Goal: Book appointment/travel/reservation

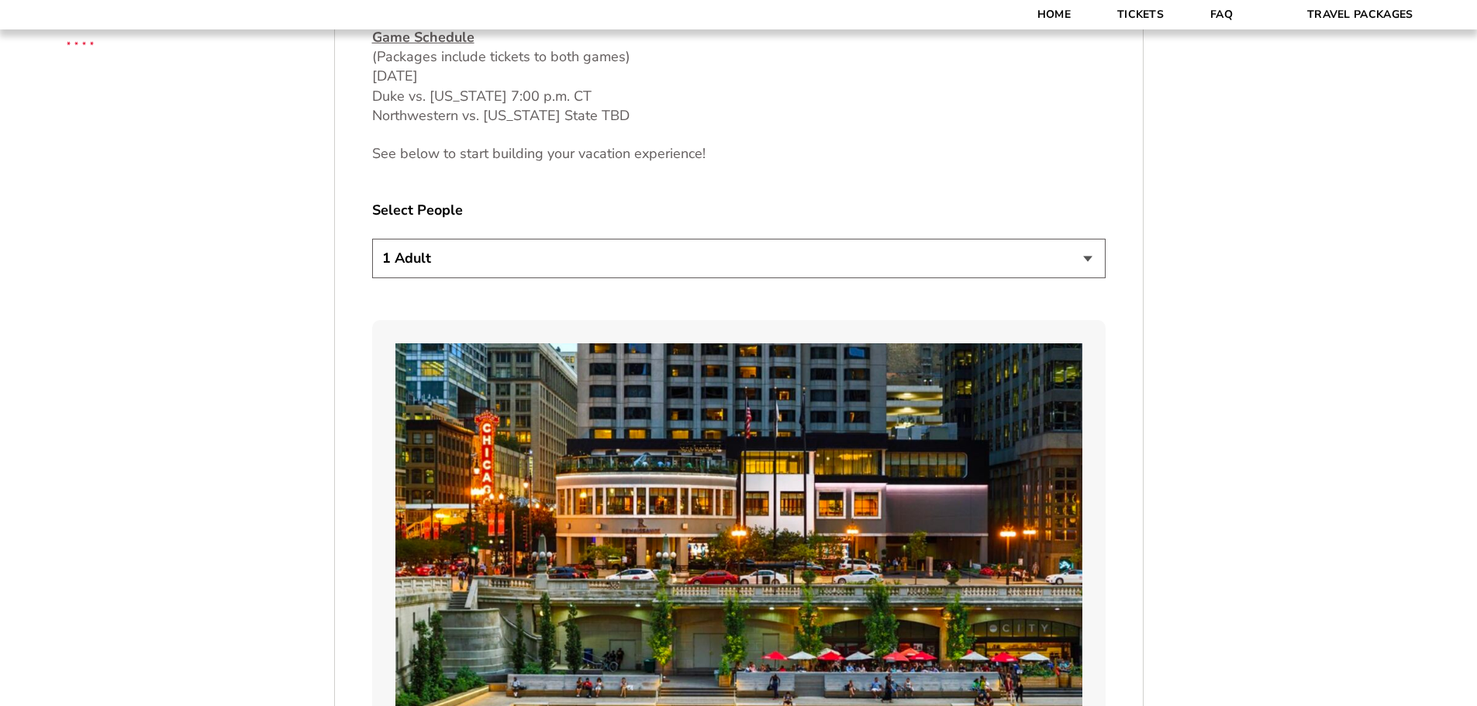
scroll to position [1008, 0]
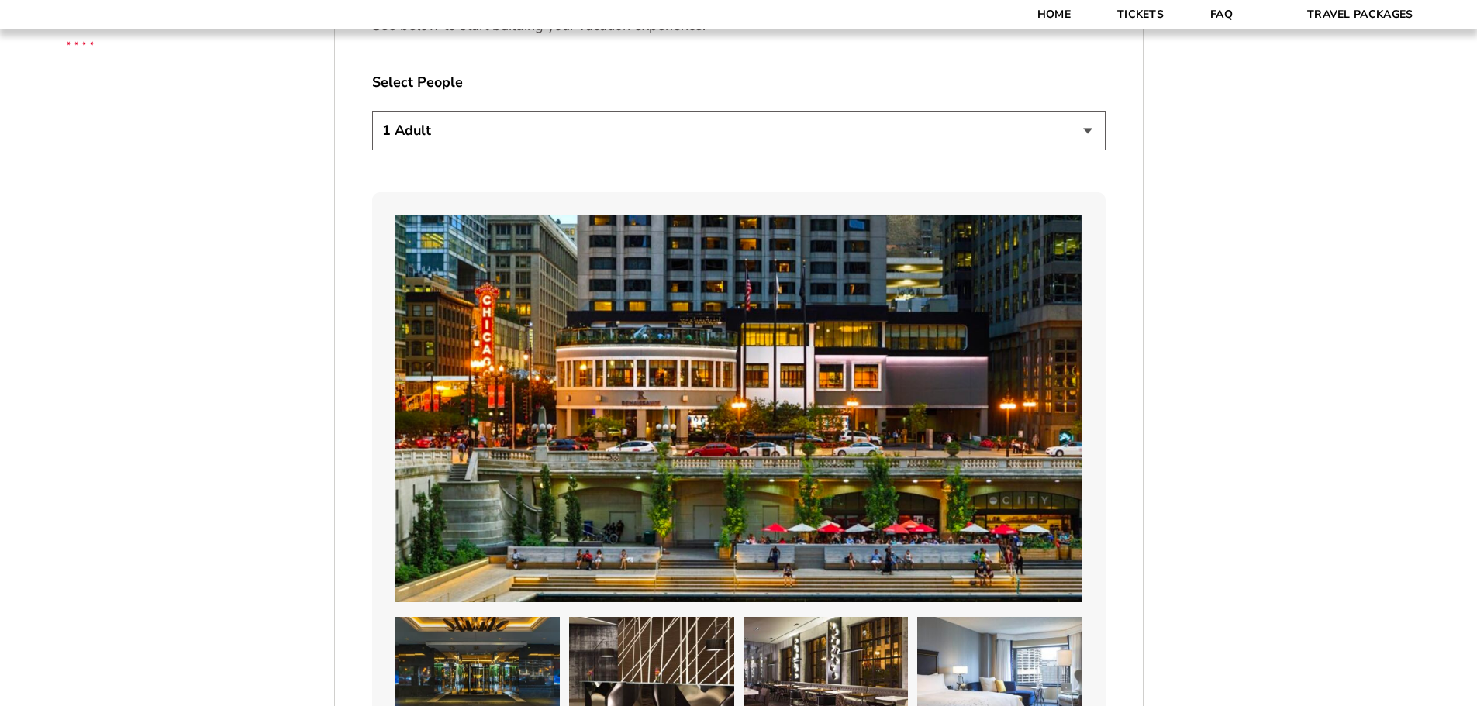
click at [447, 141] on select "1 Adult 2 Adults 3 Adults 4 Adults 2 Adults + 1 Child 2 Adults + 2 Children 2 A…" at bounding box center [738, 131] width 733 height 40
select select "2 Adults"
click at [372, 111] on select "1 Adult 2 Adults 3 Adults 4 Adults 2 Adults + 1 Child 2 Adults + 2 Children 2 A…" at bounding box center [738, 131] width 733 height 40
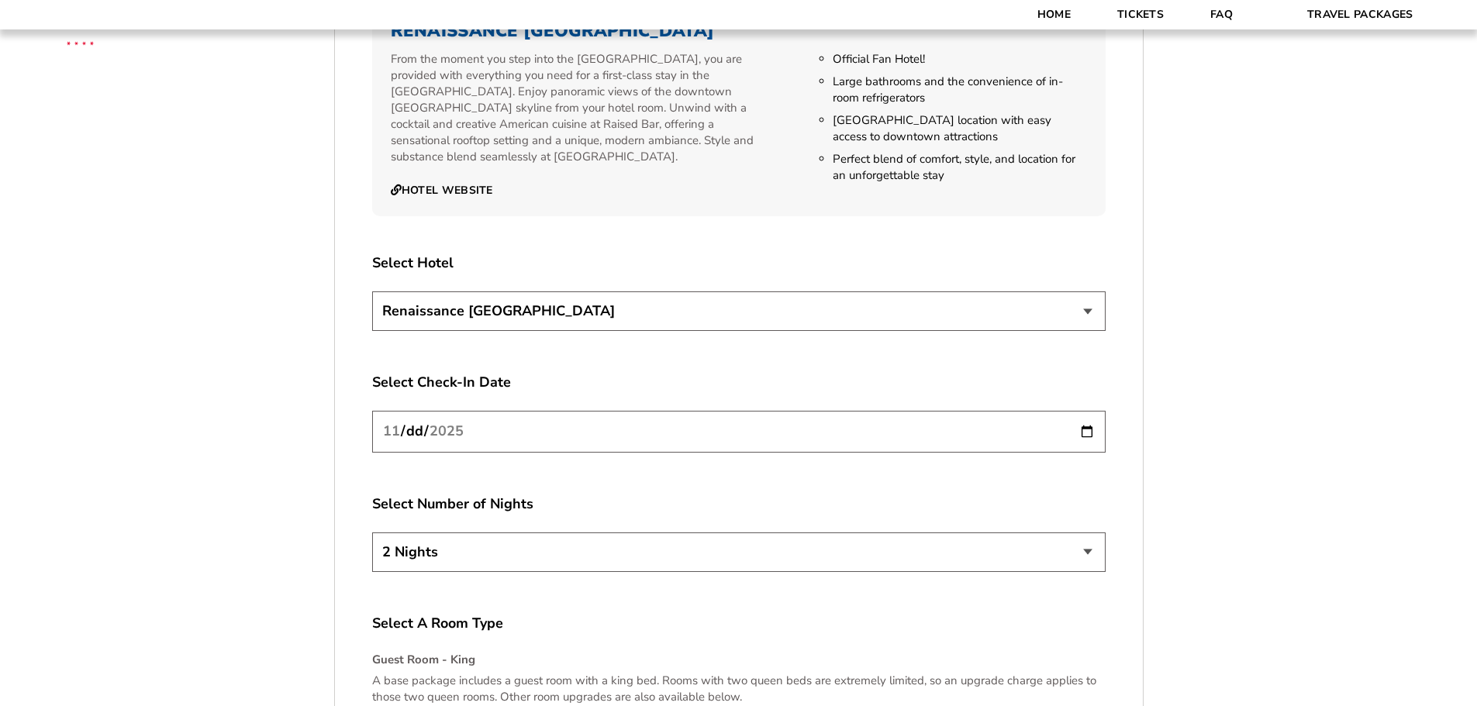
scroll to position [1823, 0]
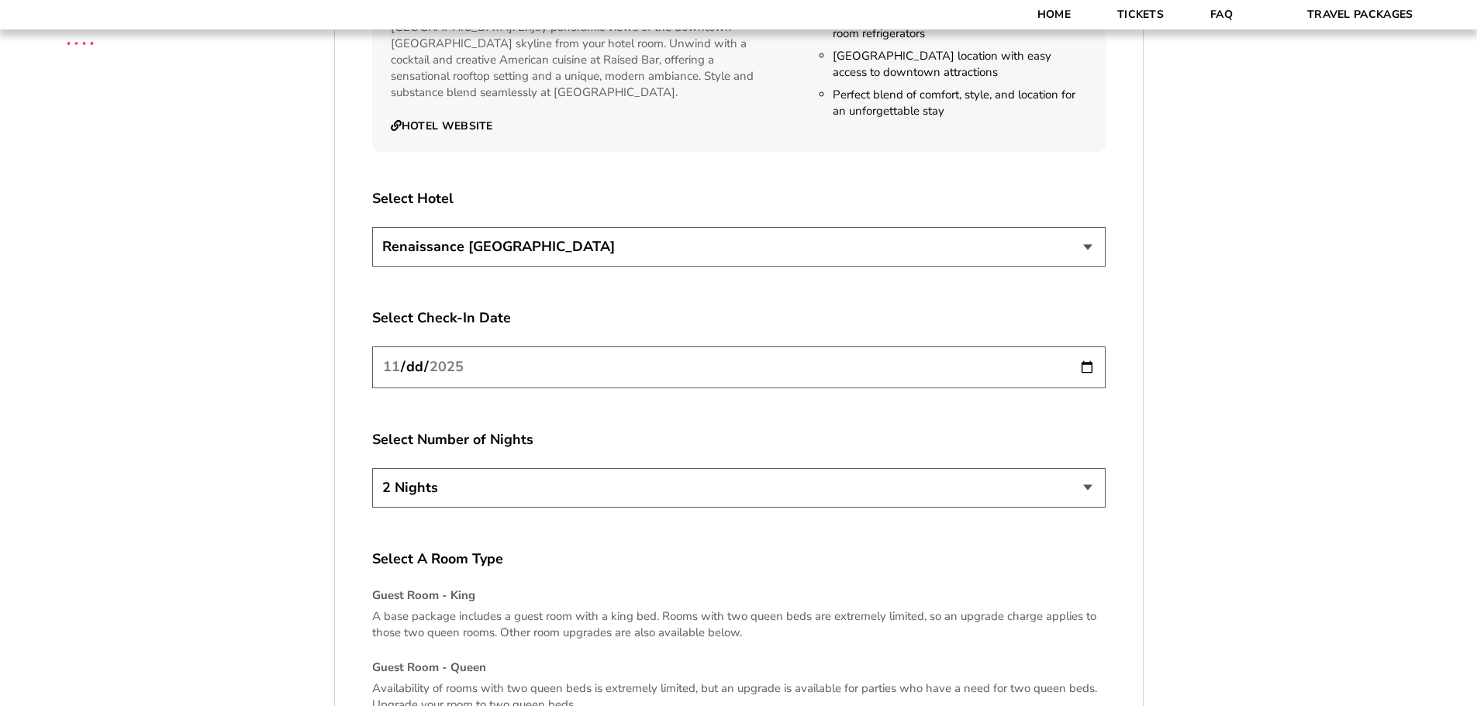
click at [746, 247] on select "Renaissance [GEOGRAPHIC_DATA]" at bounding box center [738, 247] width 733 height 40
click at [526, 368] on input "[DATE]" at bounding box center [738, 367] width 733 height 41
click at [578, 437] on label "Select Number of Nights" at bounding box center [738, 439] width 733 height 19
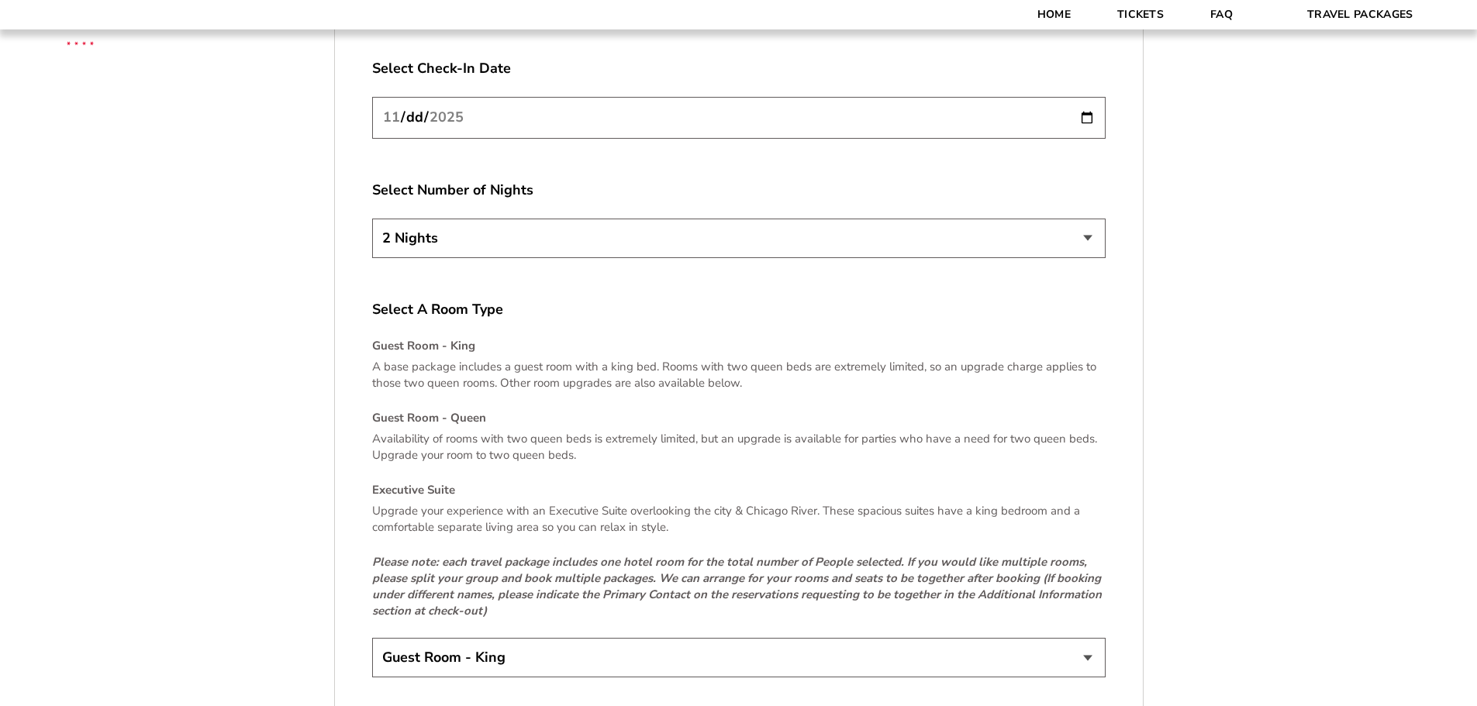
scroll to position [2133, 0]
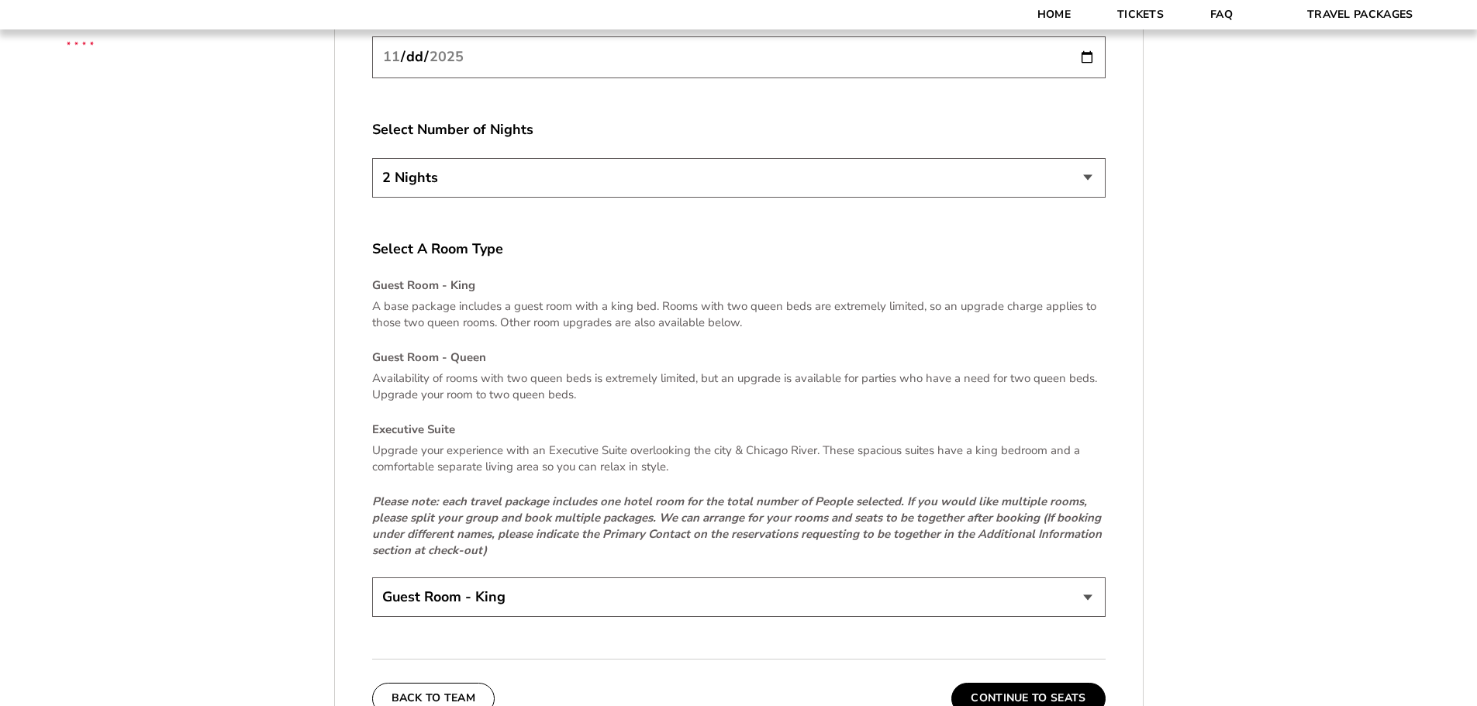
click at [1079, 178] on select "2 Nights 3 Nights 4 Nights" at bounding box center [738, 178] width 733 height 40
click at [869, 133] on label "Select Number of Nights" at bounding box center [738, 129] width 733 height 19
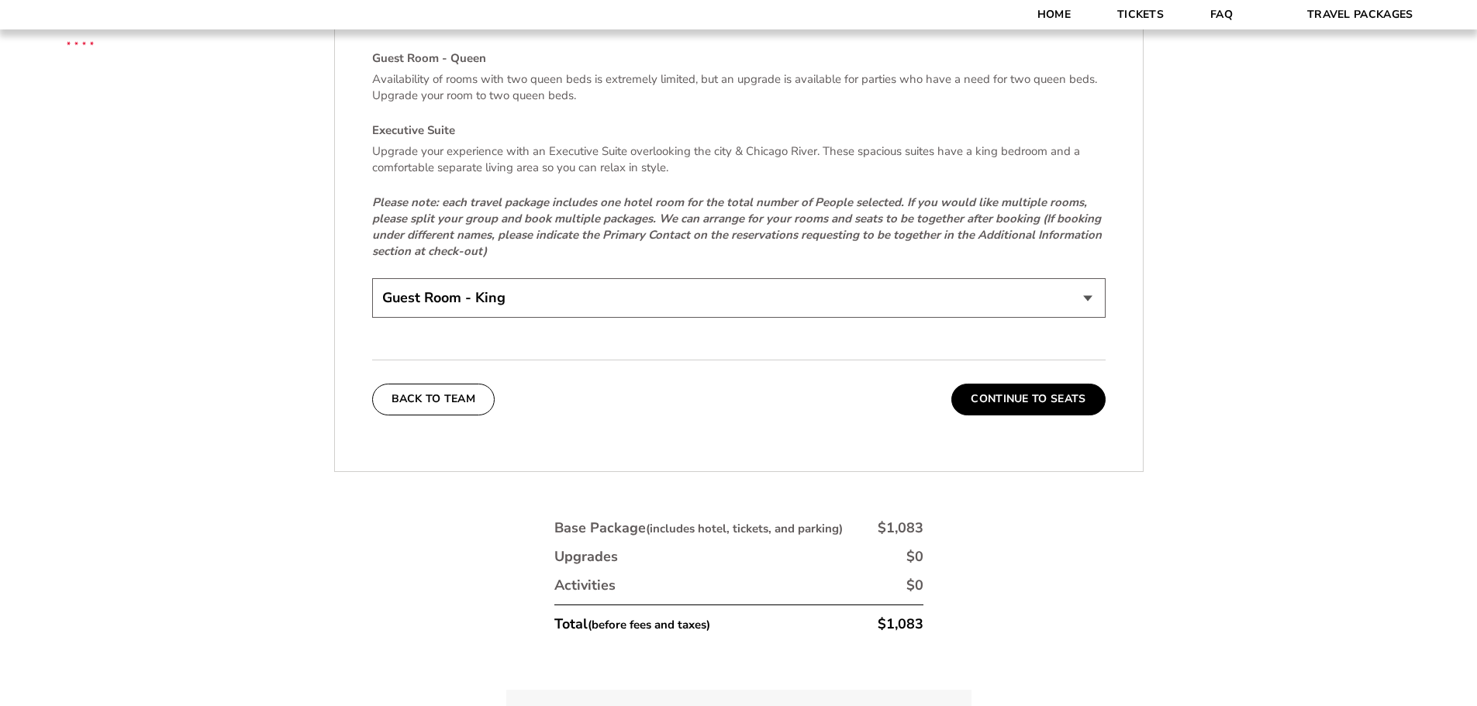
scroll to position [2443, 0]
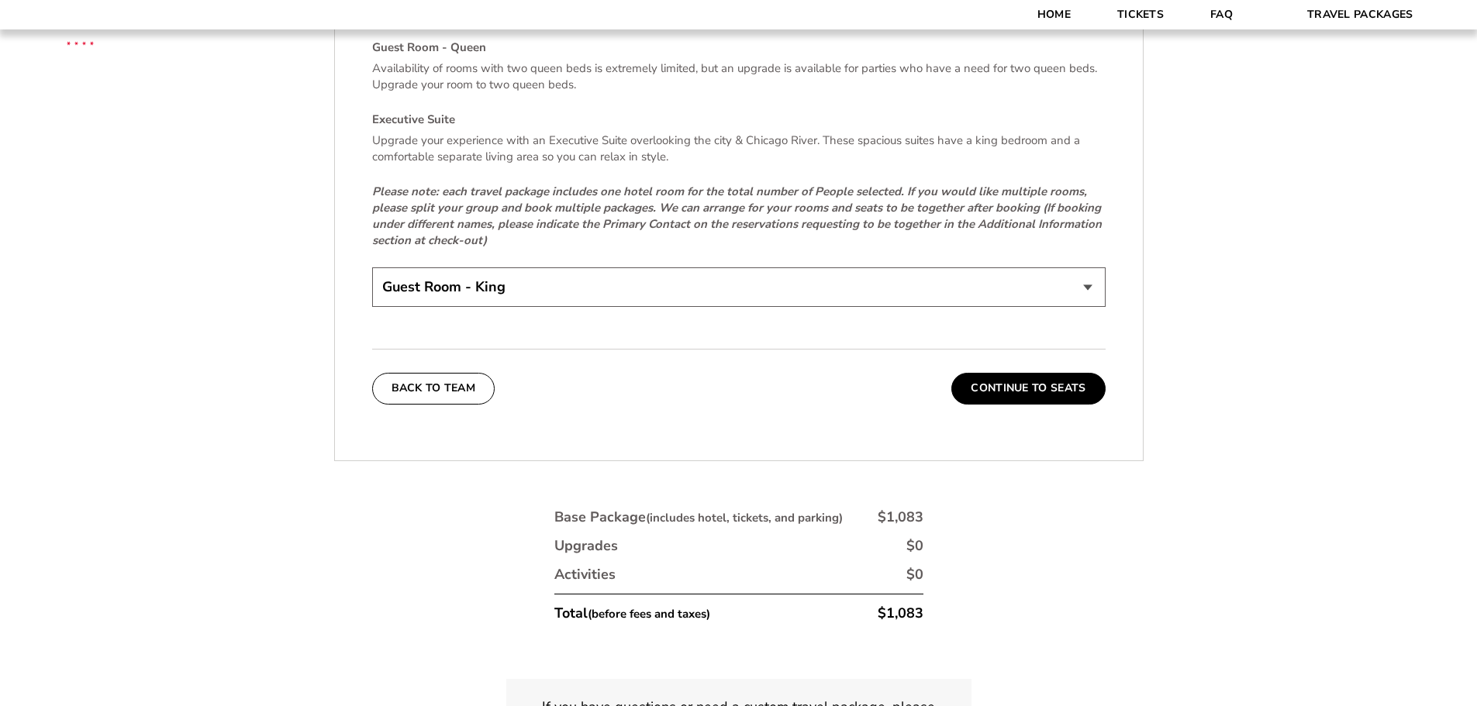
click at [550, 286] on select "Guest Room - King Guest Room - Queen (+$95 per night) Executive Suite (+$315 pe…" at bounding box center [738, 287] width 733 height 40
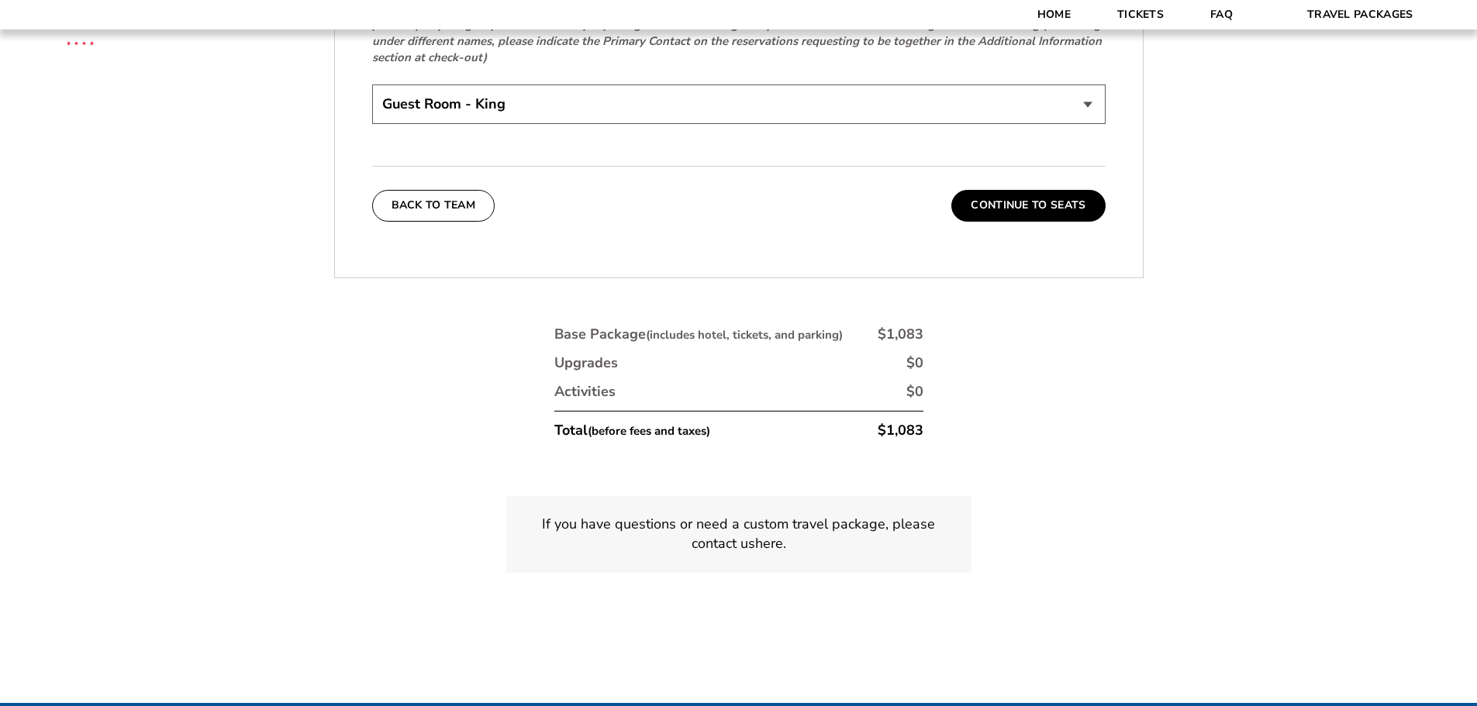
scroll to position [2676, 0]
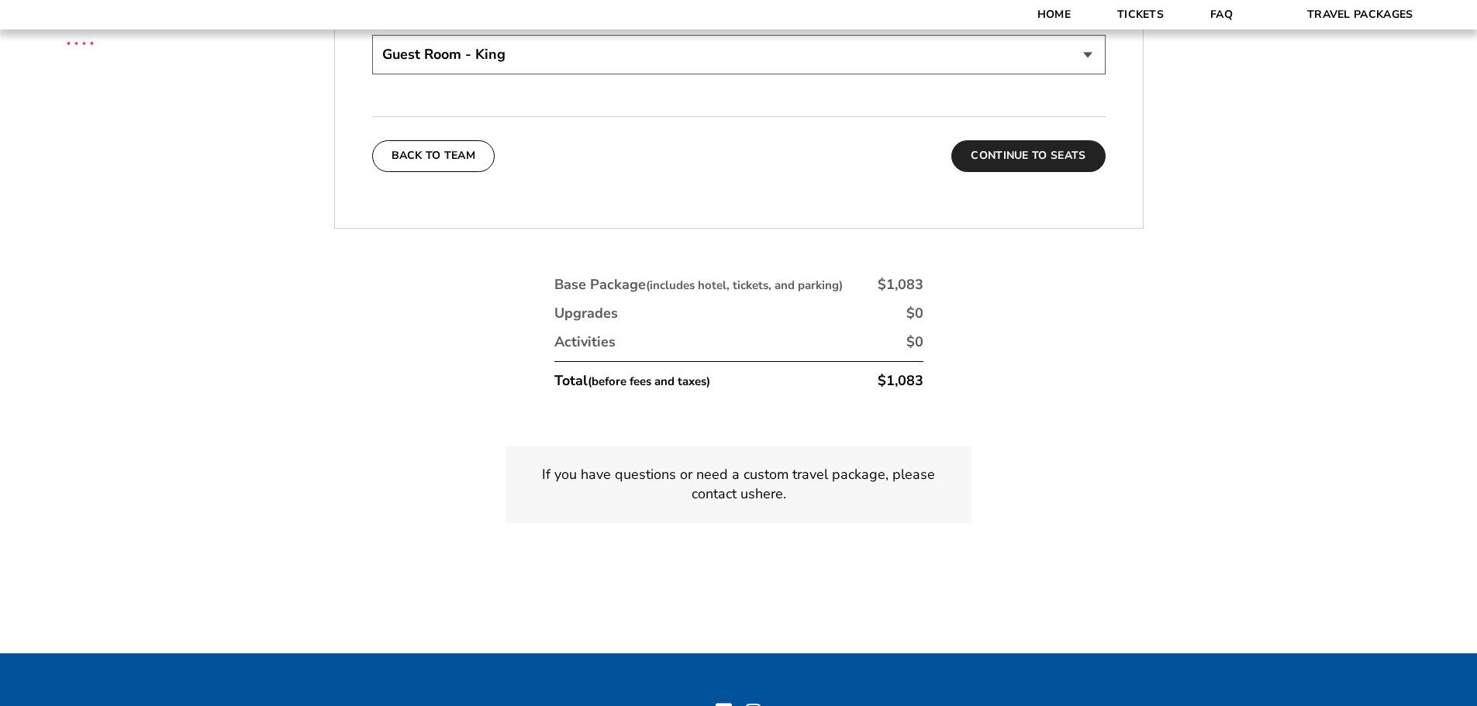
click at [1034, 156] on button "Continue To Seats" at bounding box center [1028, 155] width 154 height 31
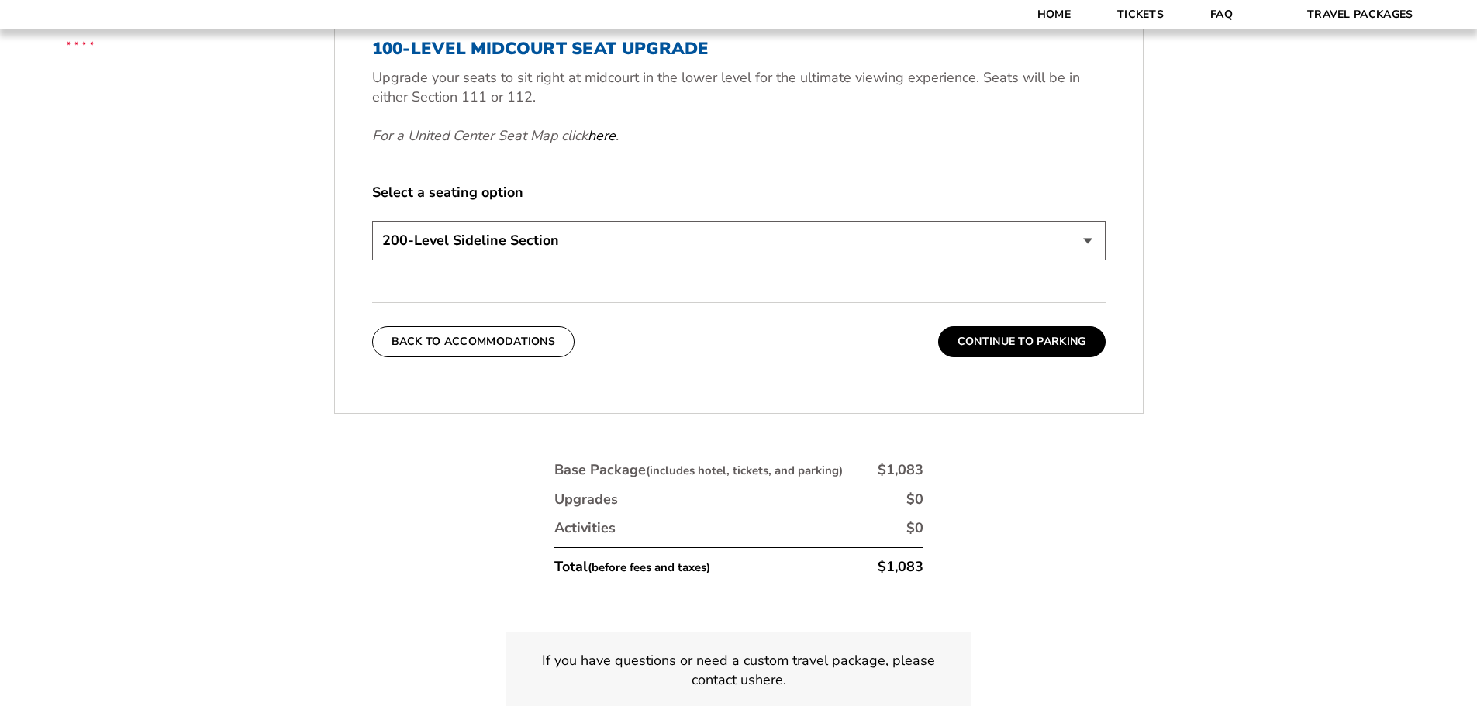
scroll to position [877, 0]
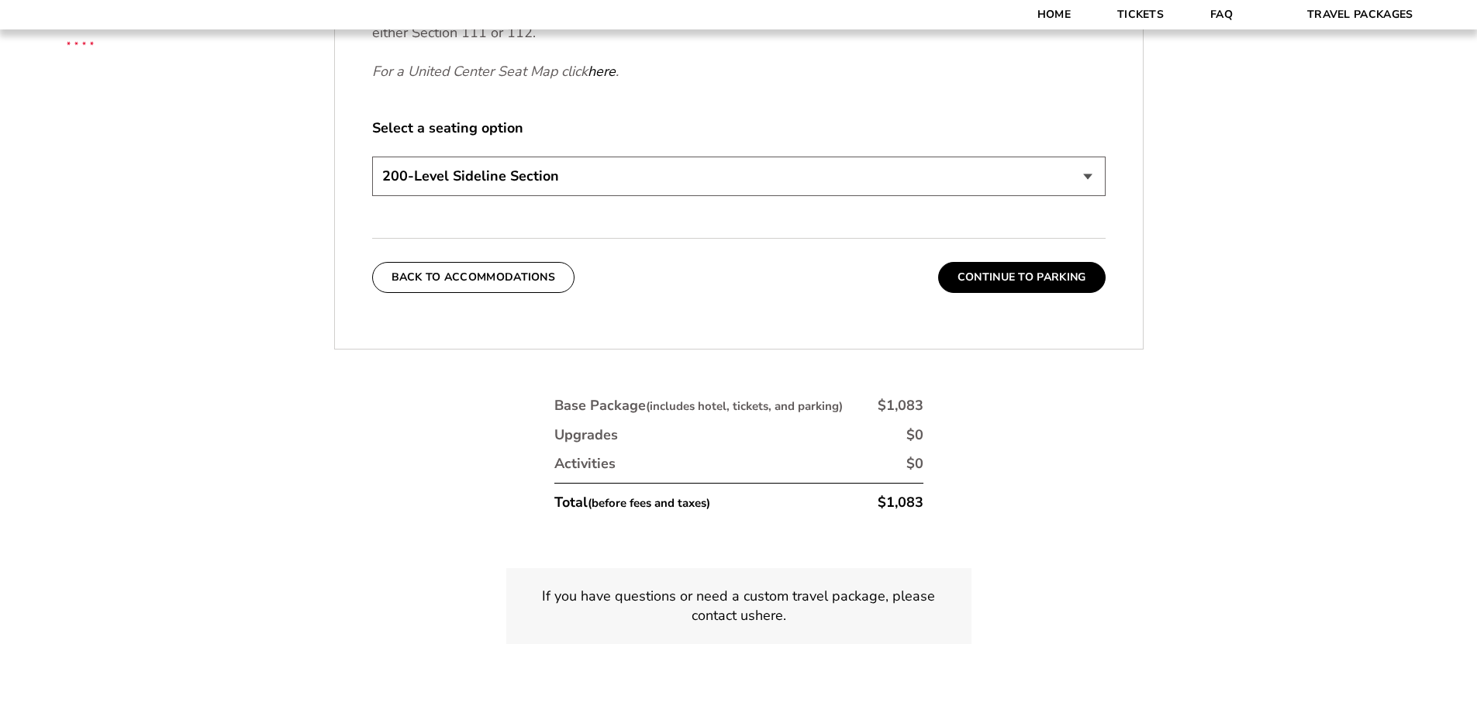
click at [644, 185] on select "200-Level Sideline Section 100-Level Corner Seat Upgrade (+$80 per person) 100-…" at bounding box center [738, 177] width 733 height 40
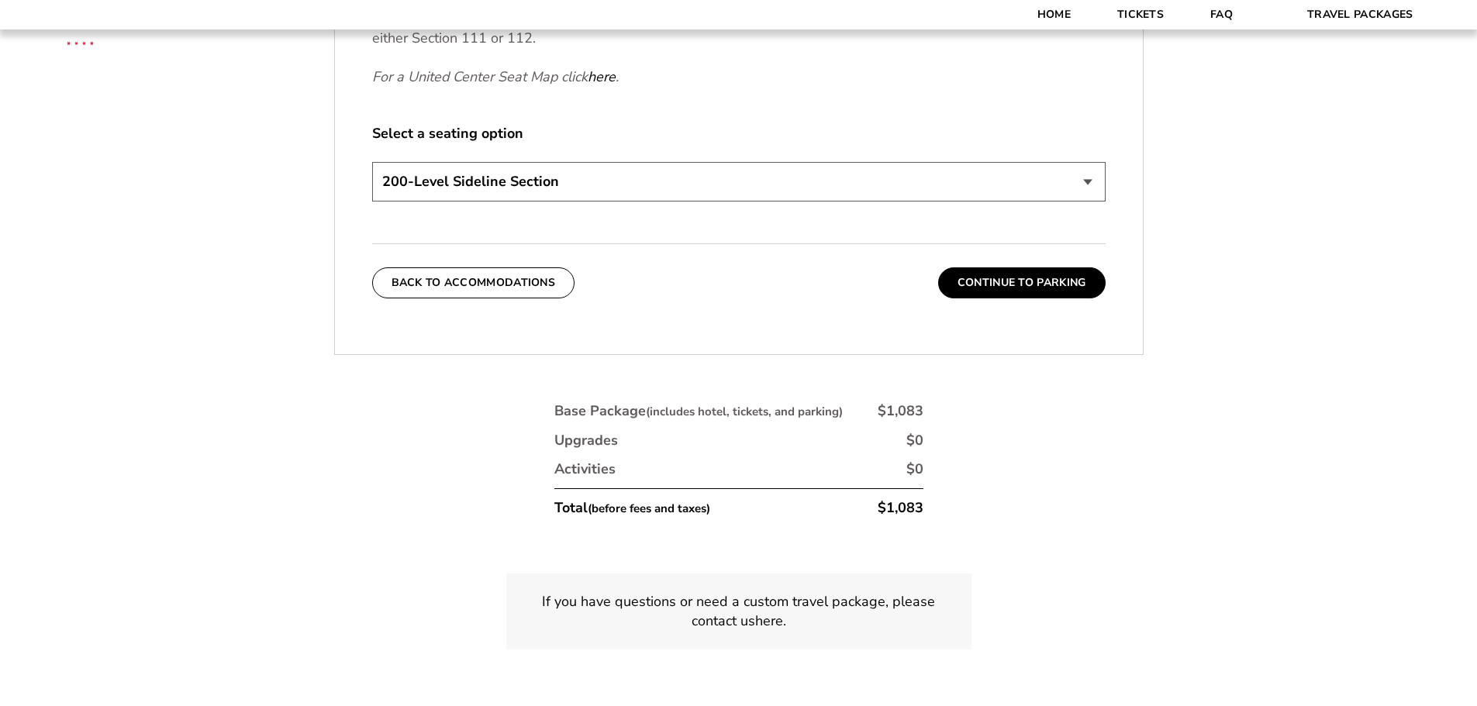
scroll to position [611, 0]
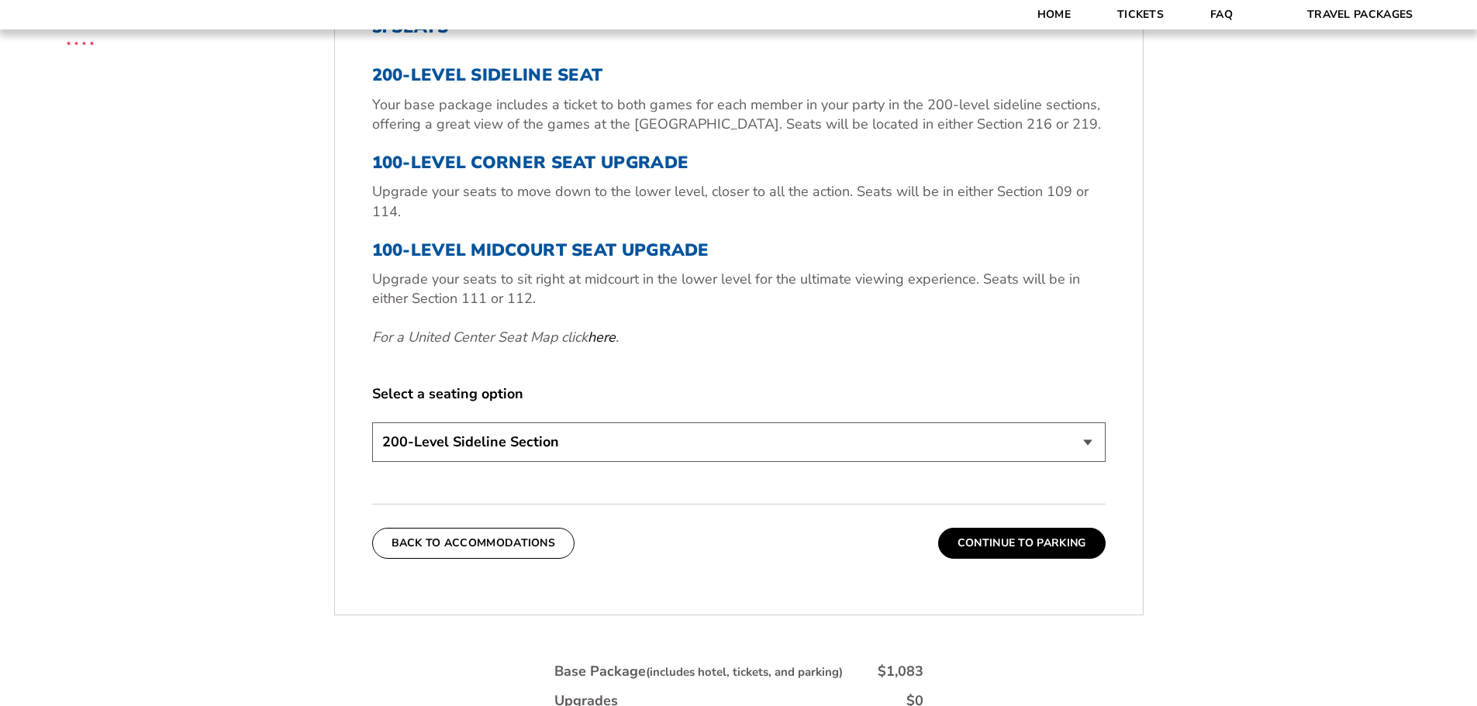
click at [621, 441] on select "200-Level Sideline Section 100-Level Corner Seat Upgrade (+$80 per person) 100-…" at bounding box center [738, 443] width 733 height 40
select select "100-Level Midcourt Seat Upgrade"
click at [372, 423] on select "200-Level Sideline Section 100-Level Corner Seat Upgrade (+$80 per person) 100-…" at bounding box center [738, 443] width 733 height 40
click at [963, 539] on button "Continue To Parking" at bounding box center [1021, 543] width 167 height 31
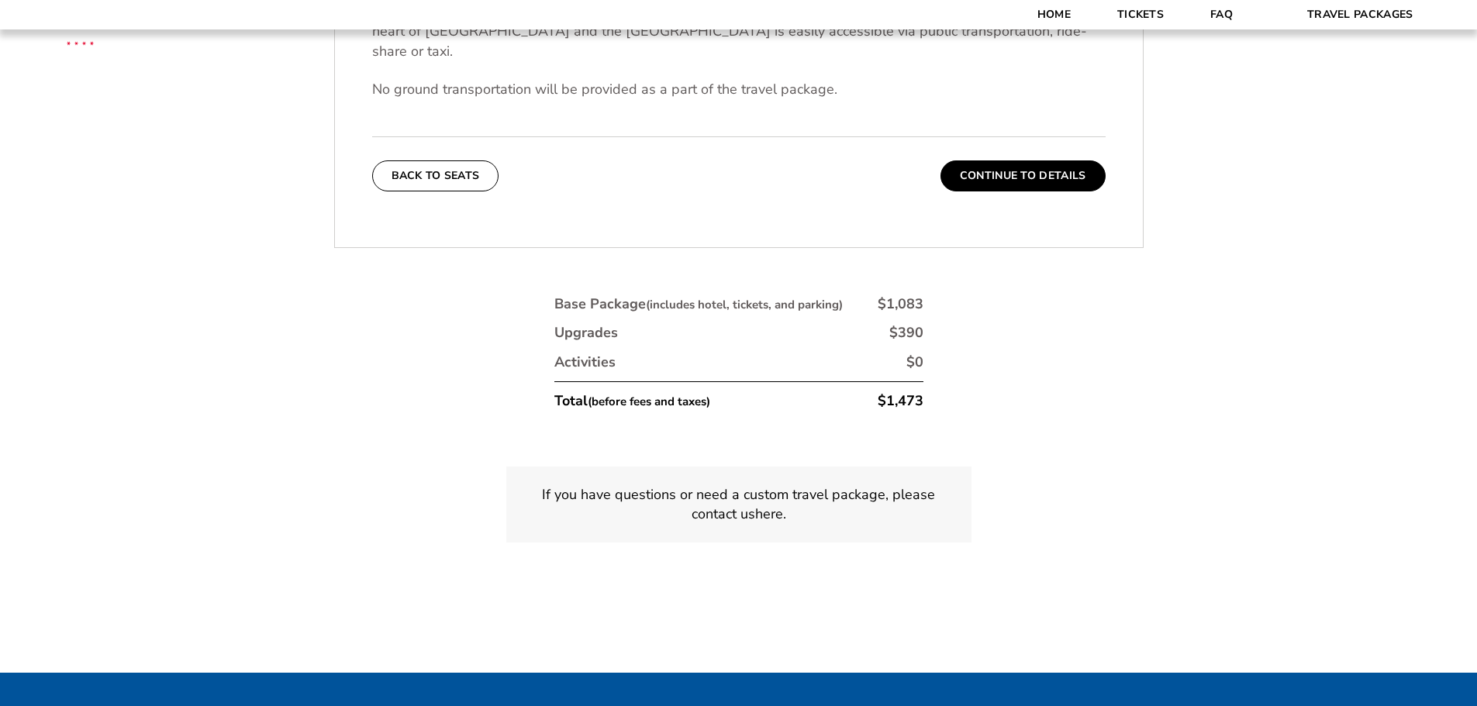
scroll to position [596, 0]
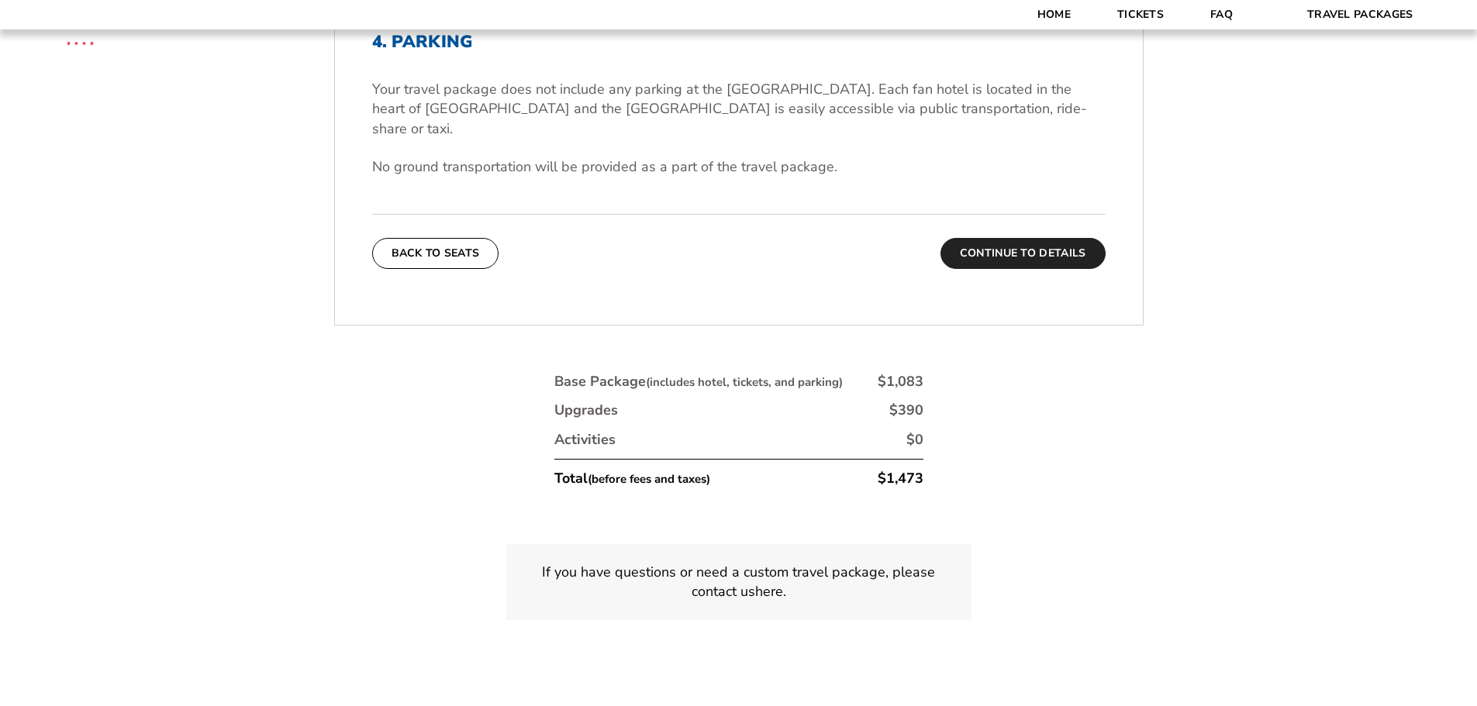
click at [1049, 238] on button "Continue To Details" at bounding box center [1022, 253] width 165 height 31
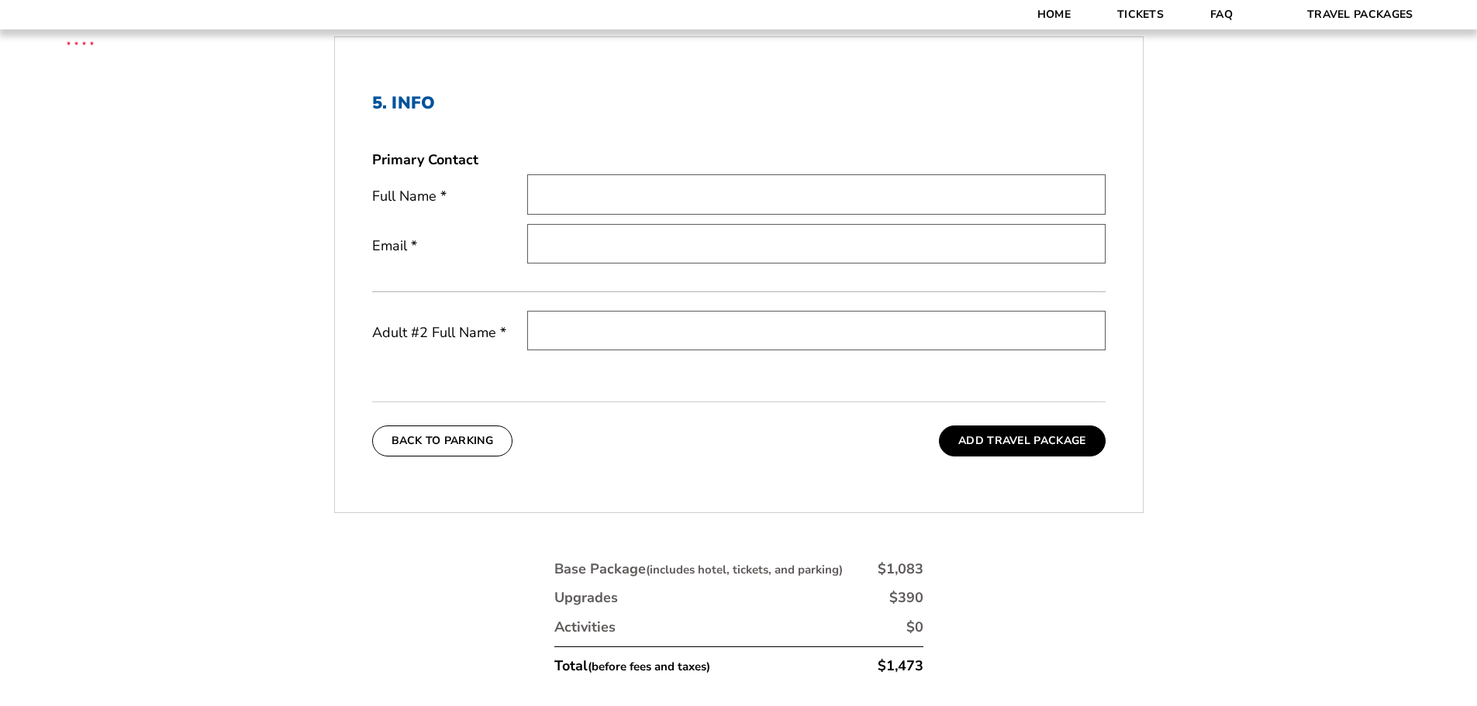
scroll to position [510, 0]
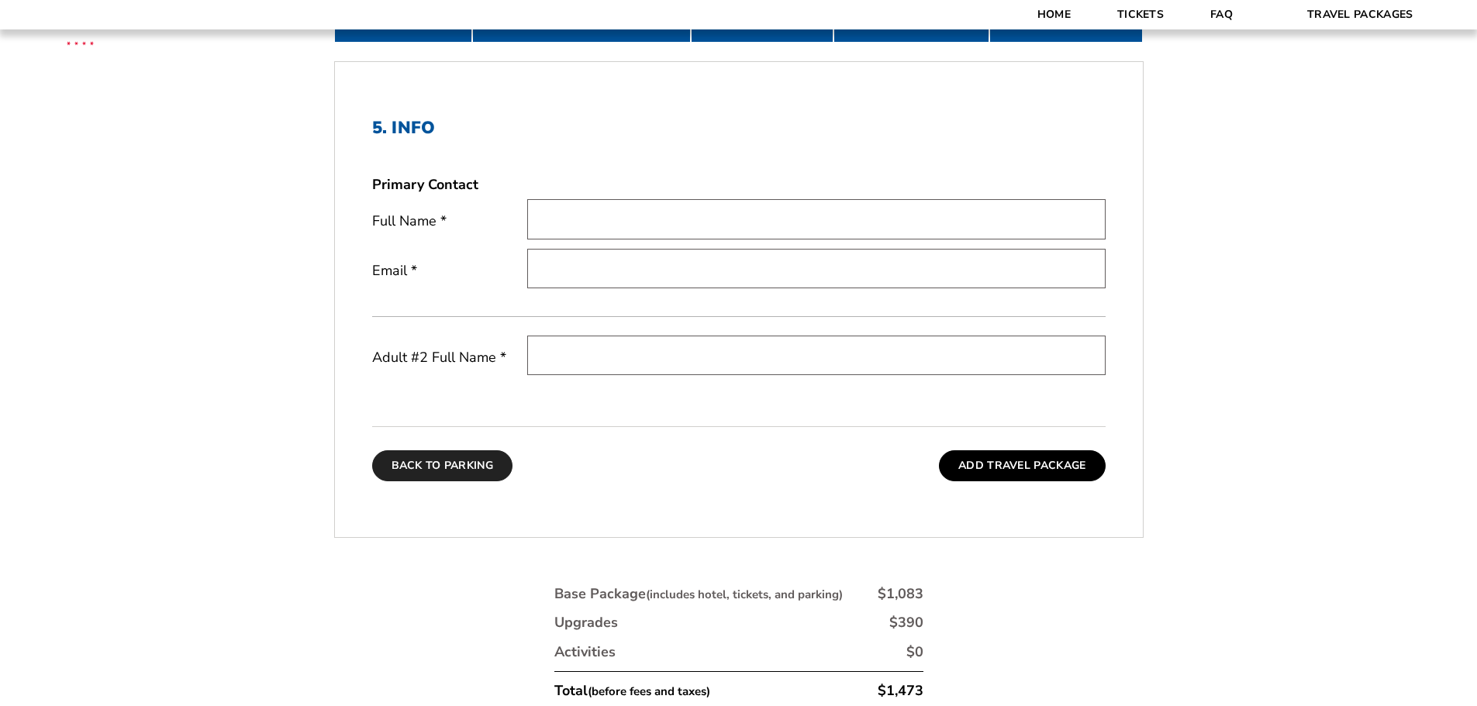
click at [464, 473] on button "Back To Parking" at bounding box center [442, 465] width 141 height 31
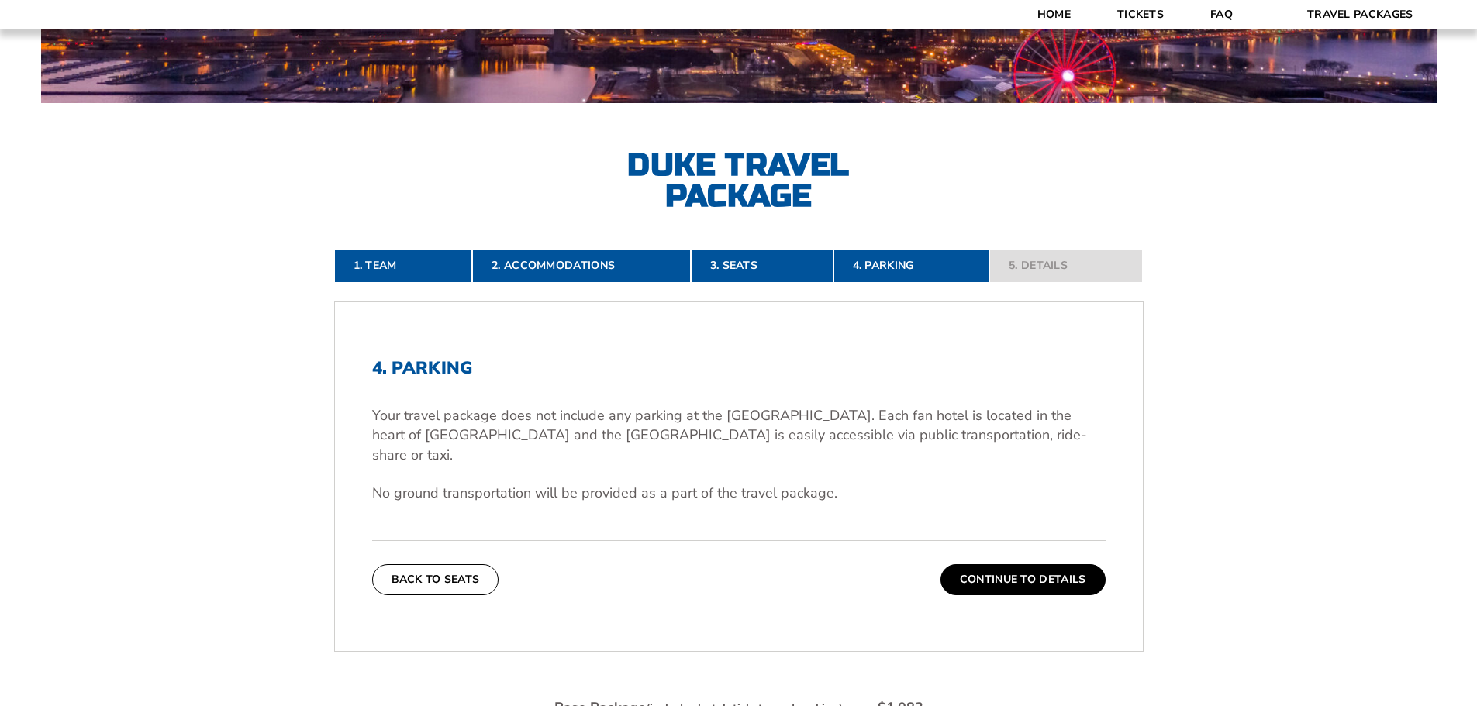
scroll to position [0, 0]
